Goal: Task Accomplishment & Management: Complete application form

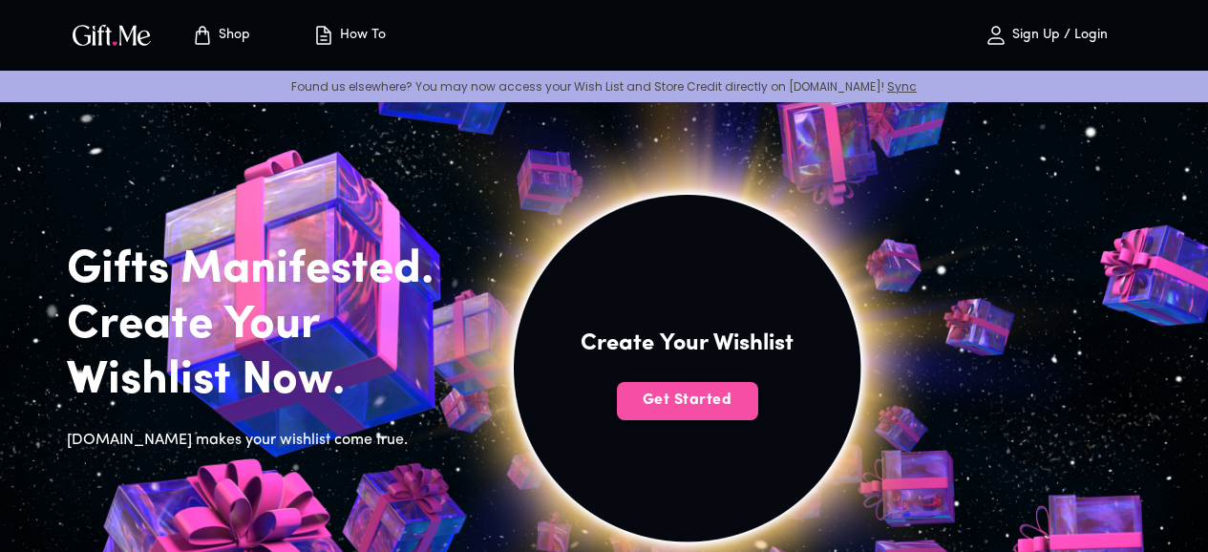
click at [759, 411] on span "Get Started" at bounding box center [687, 400] width 141 height 21
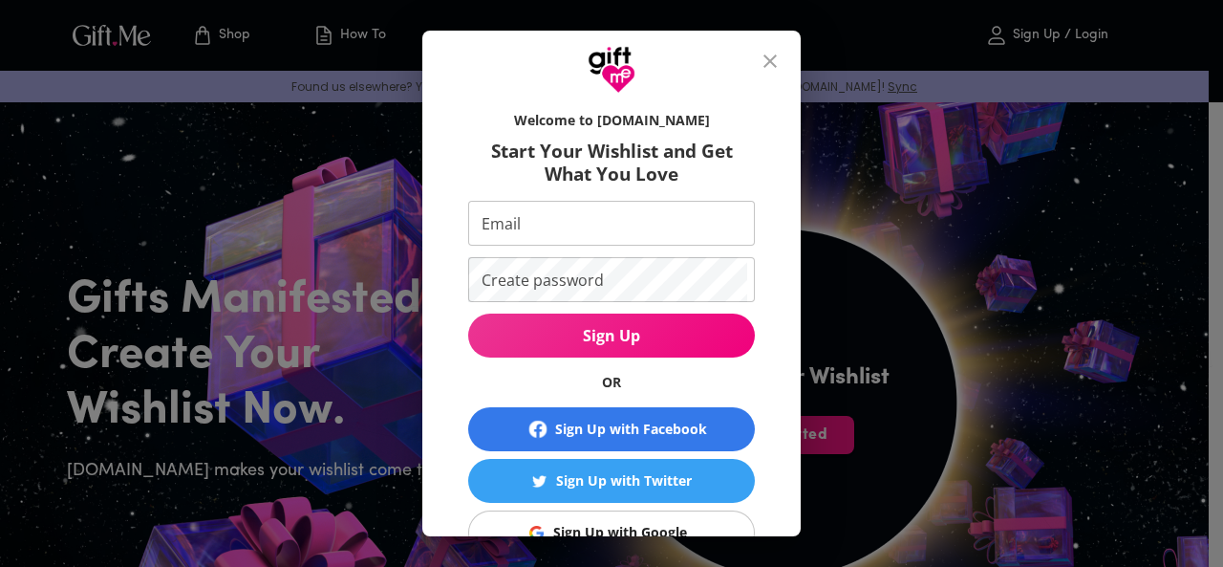
click at [595, 522] on div "Sign Up with Google" at bounding box center [620, 532] width 134 height 21
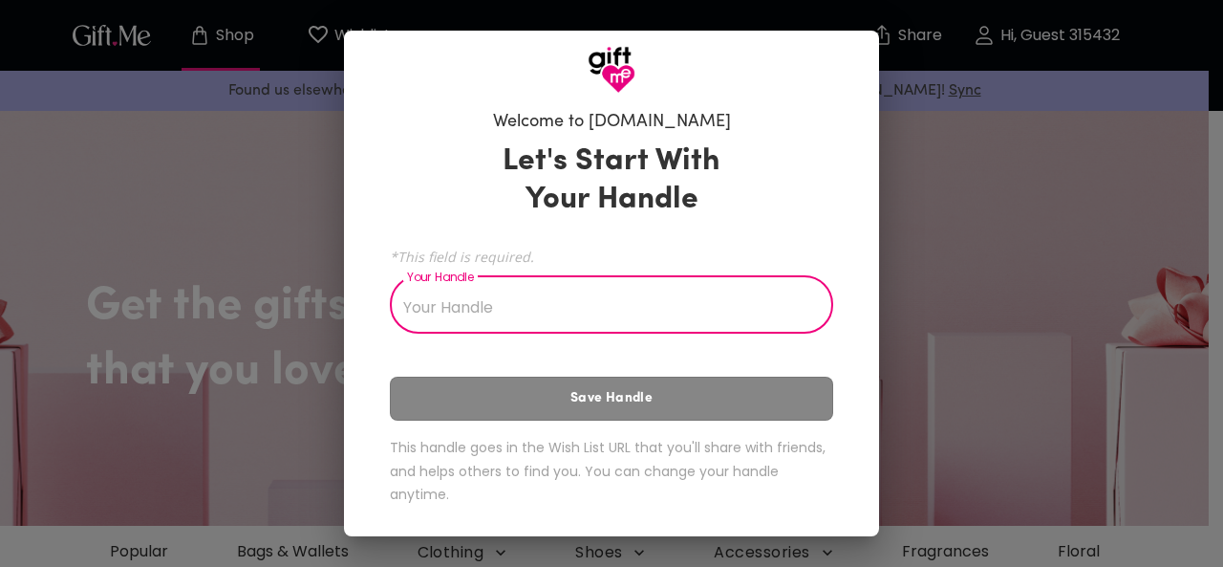
click at [518, 311] on input "Your Handle" at bounding box center [601, 306] width 422 height 53
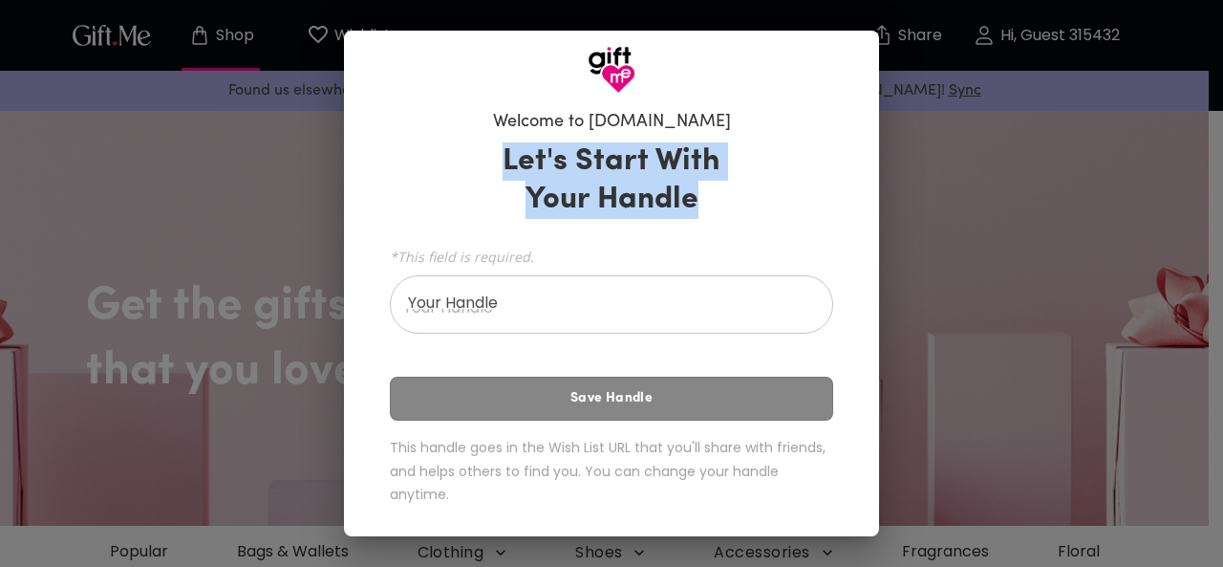
drag, startPoint x: 503, startPoint y: 160, endPoint x: 706, endPoint y: 215, distance: 210.0
click at [706, 215] on h3 "Let's Start With Your Handle" at bounding box center [612, 180] width 266 height 76
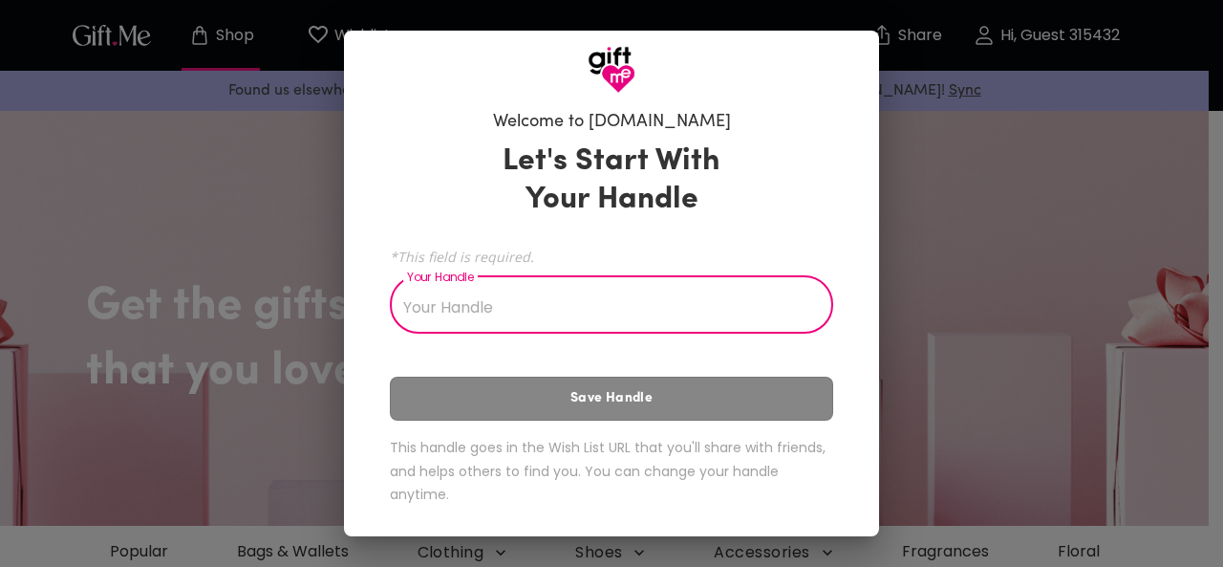
click at [769, 300] on input "Your Handle" at bounding box center [601, 306] width 422 height 53
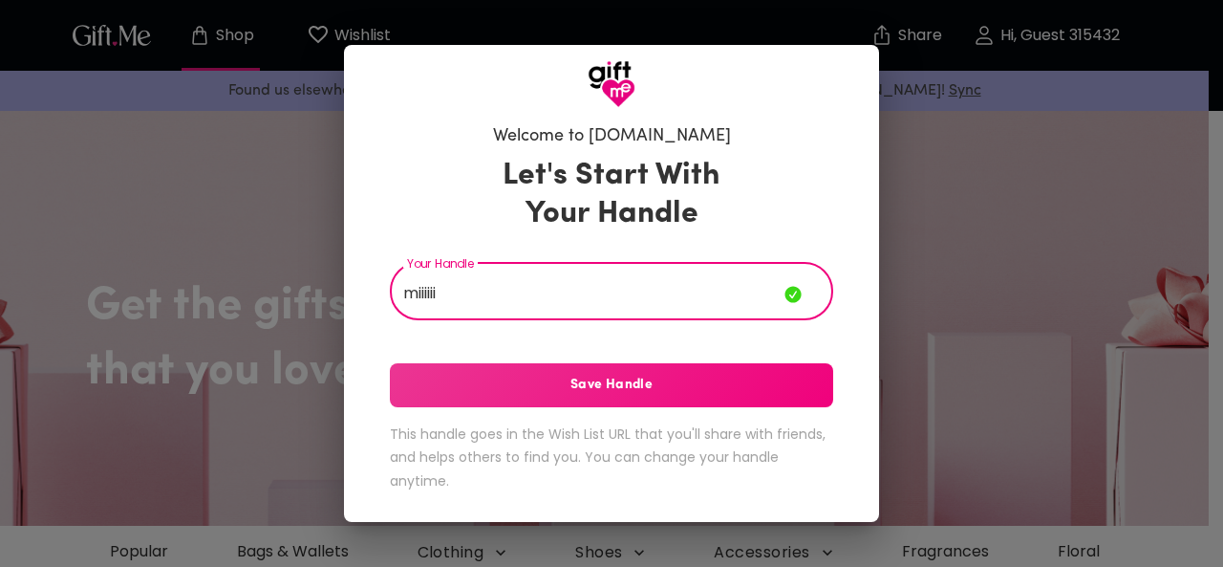
type input "miiiiii"
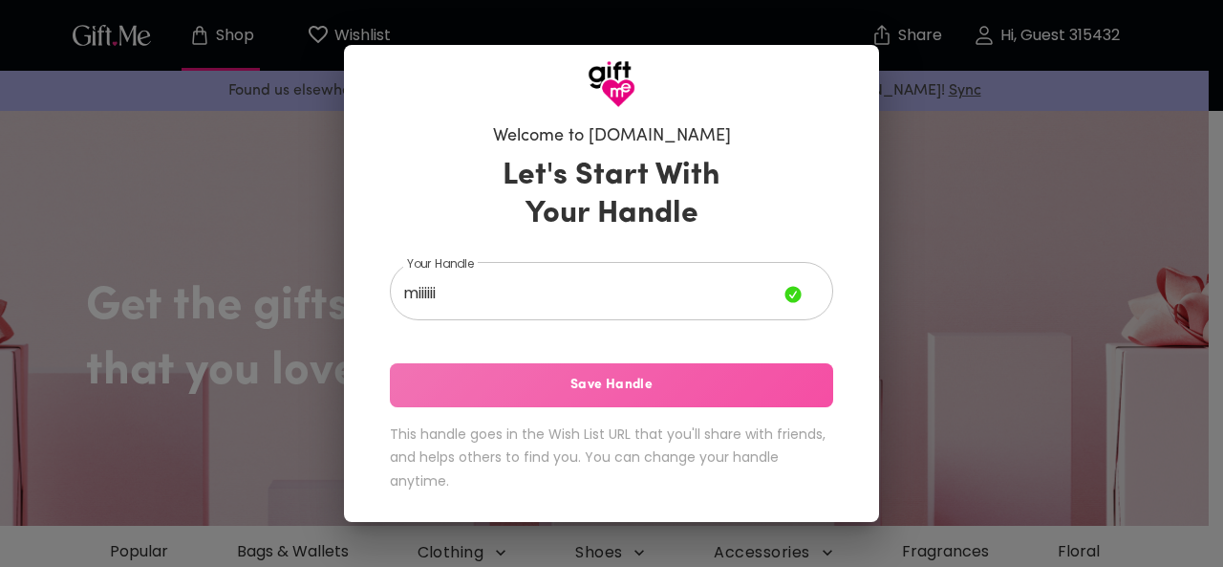
click at [433, 369] on button "Save Handle" at bounding box center [611, 385] width 443 height 44
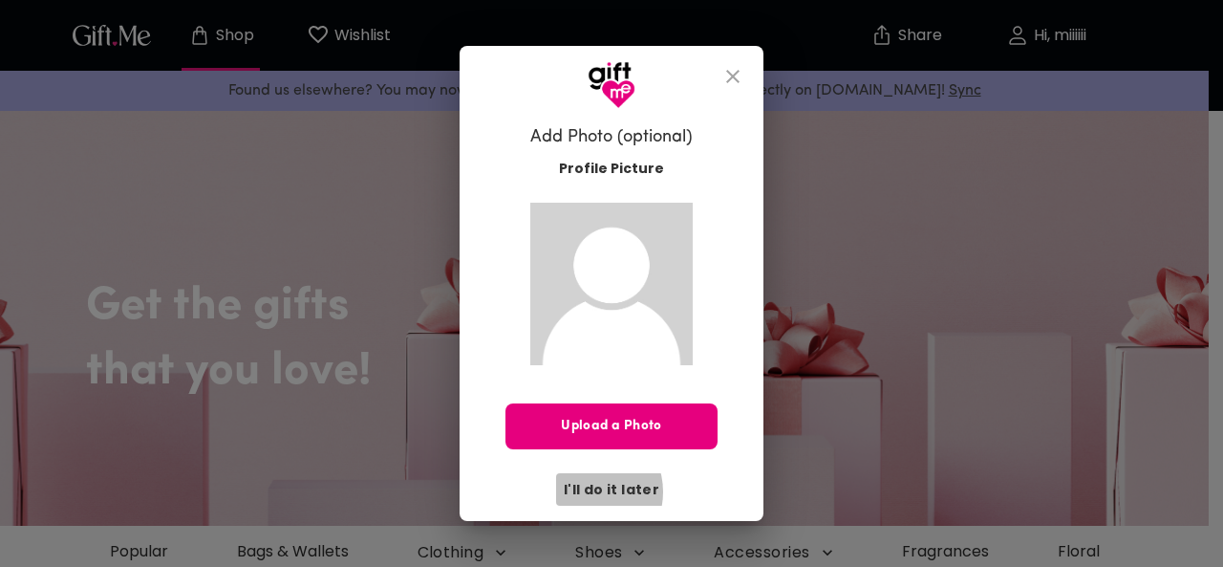
click at [589, 491] on span "I'll do it later" at bounding box center [612, 489] width 96 height 21
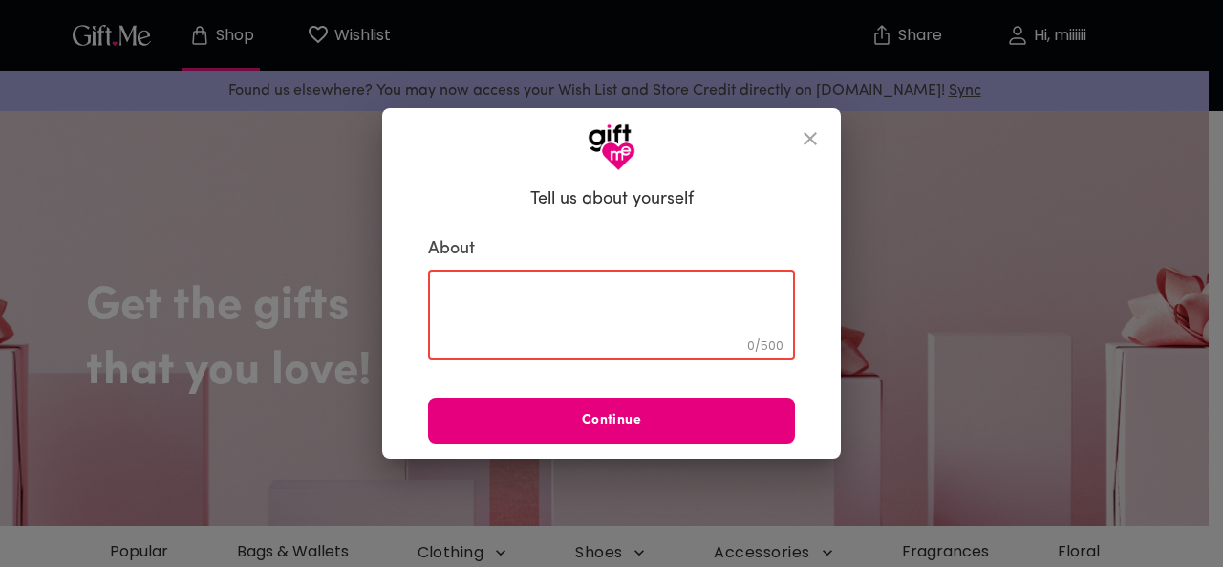
click at [629, 330] on textarea at bounding box center [611, 315] width 340 height 54
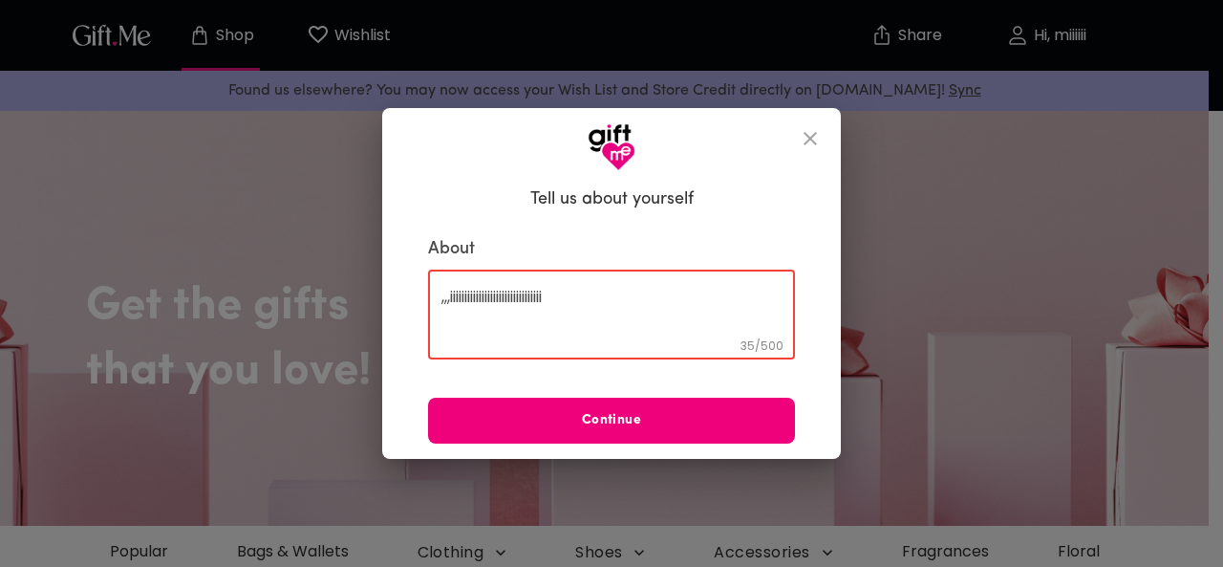
type textarea ",,,iiiiiiiiiiiiiiiiiiiiiiiiiiiiiiii"
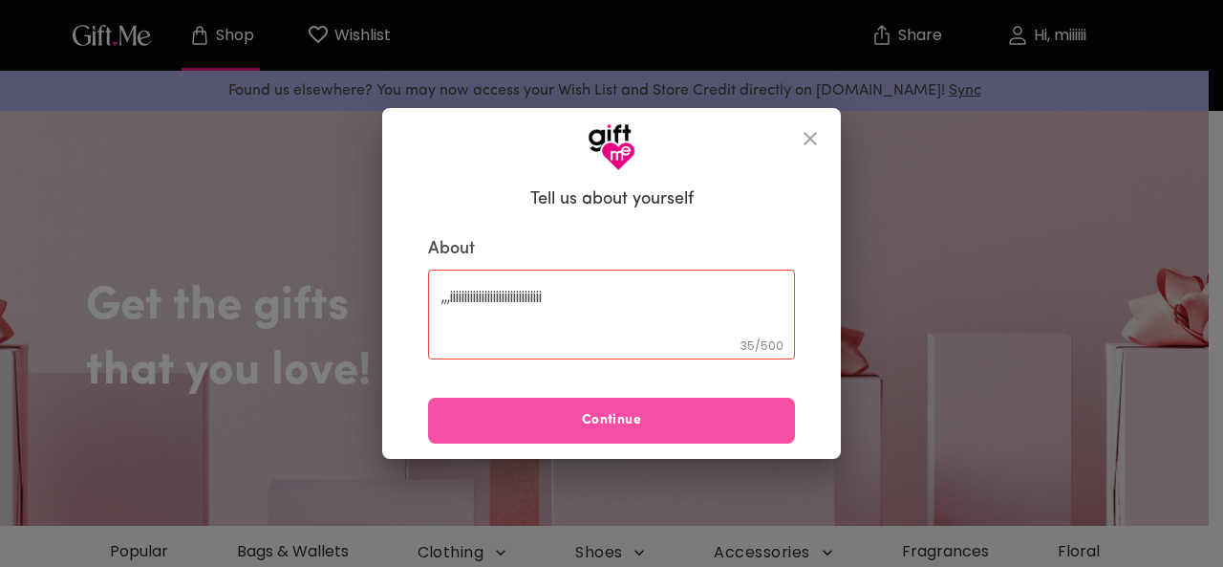
click at [627, 433] on button "Continue" at bounding box center [611, 420] width 367 height 46
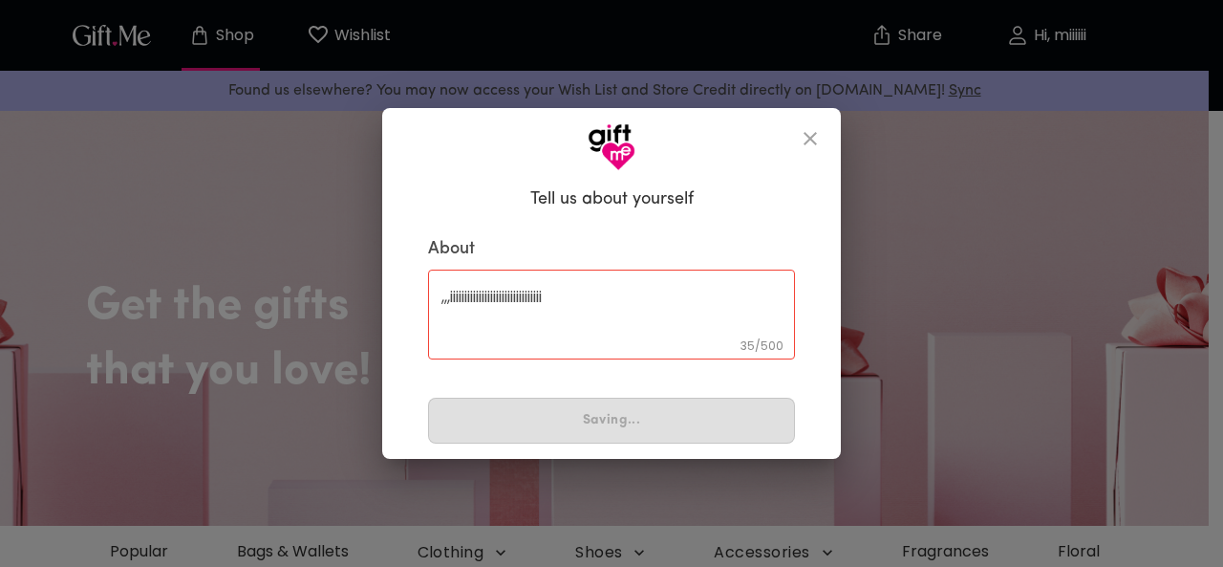
click at [814, 134] on icon "close" at bounding box center [809, 138] width 13 height 13
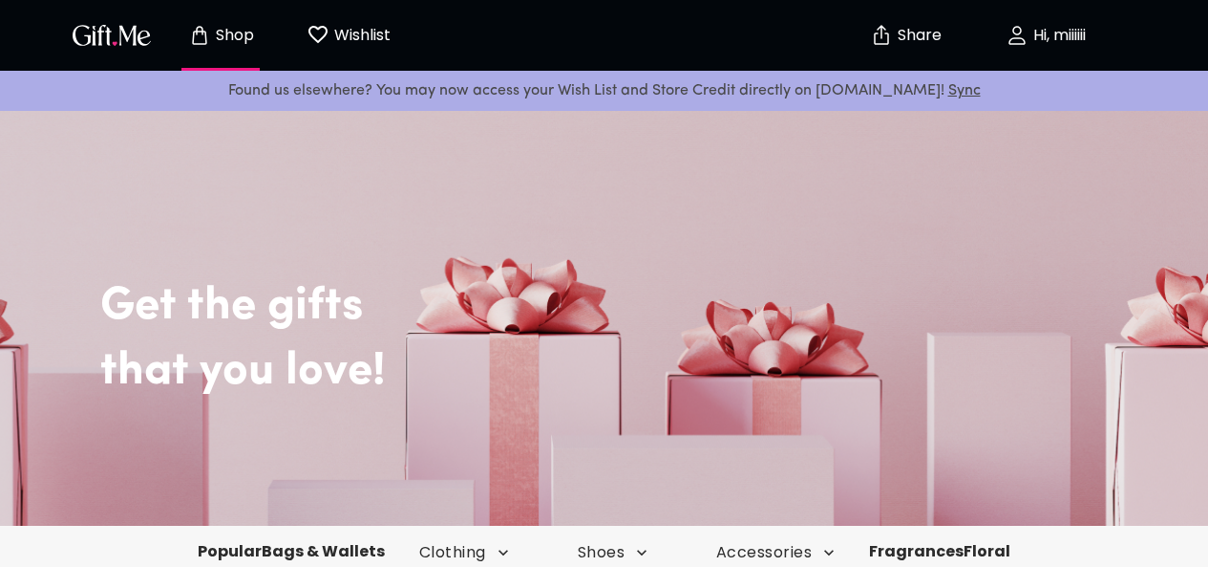
click at [947, 97] on p "Found us elsewhere? You may now access your Wish List and Store Credit directly…" at bounding box center [604, 90] width 1178 height 25
